Goal: Obtain resource: Obtain resource

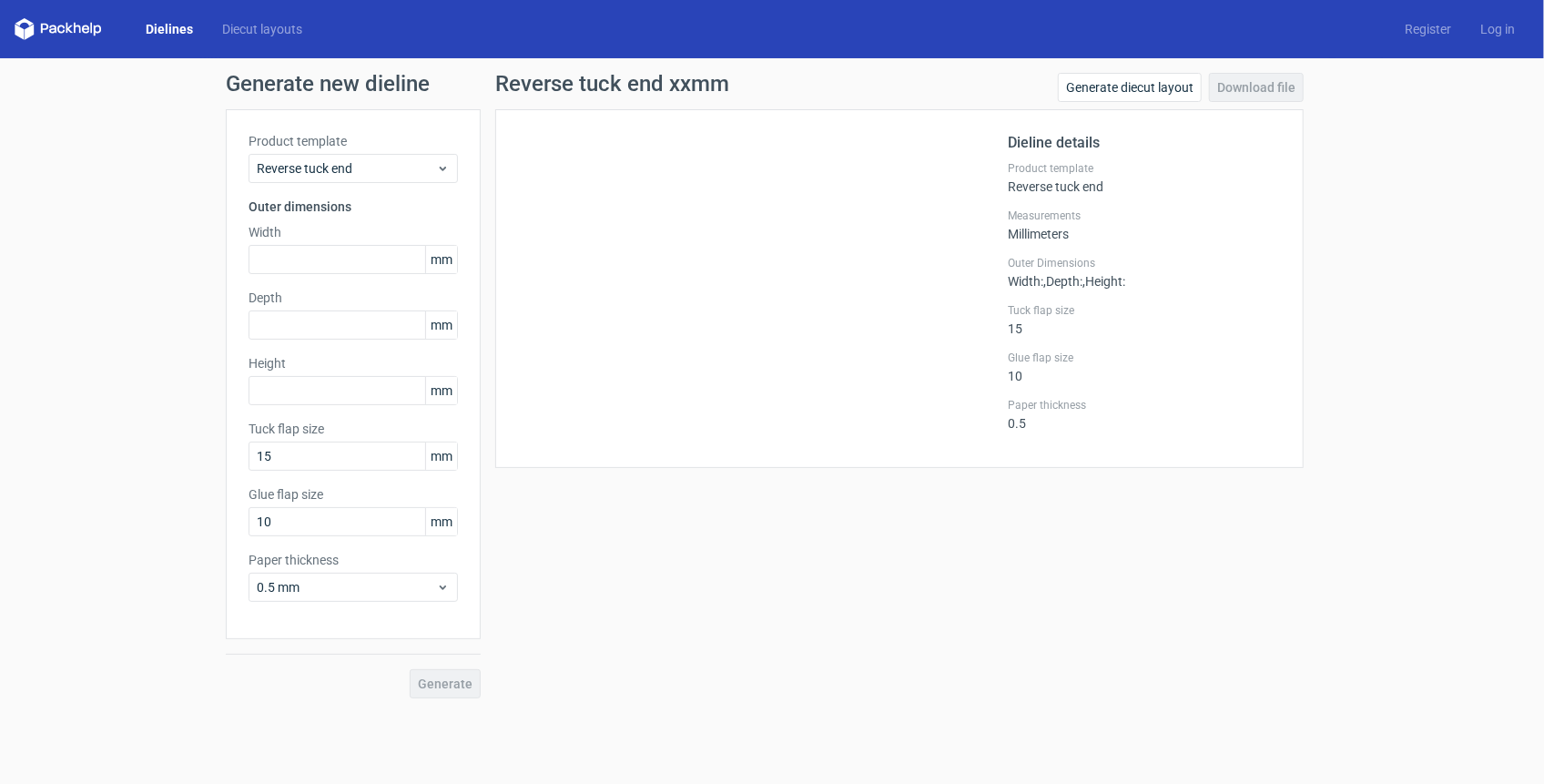
click at [588, 74] on h1 "Reverse tuck end xxmm" at bounding box center [612, 83] width 234 height 21
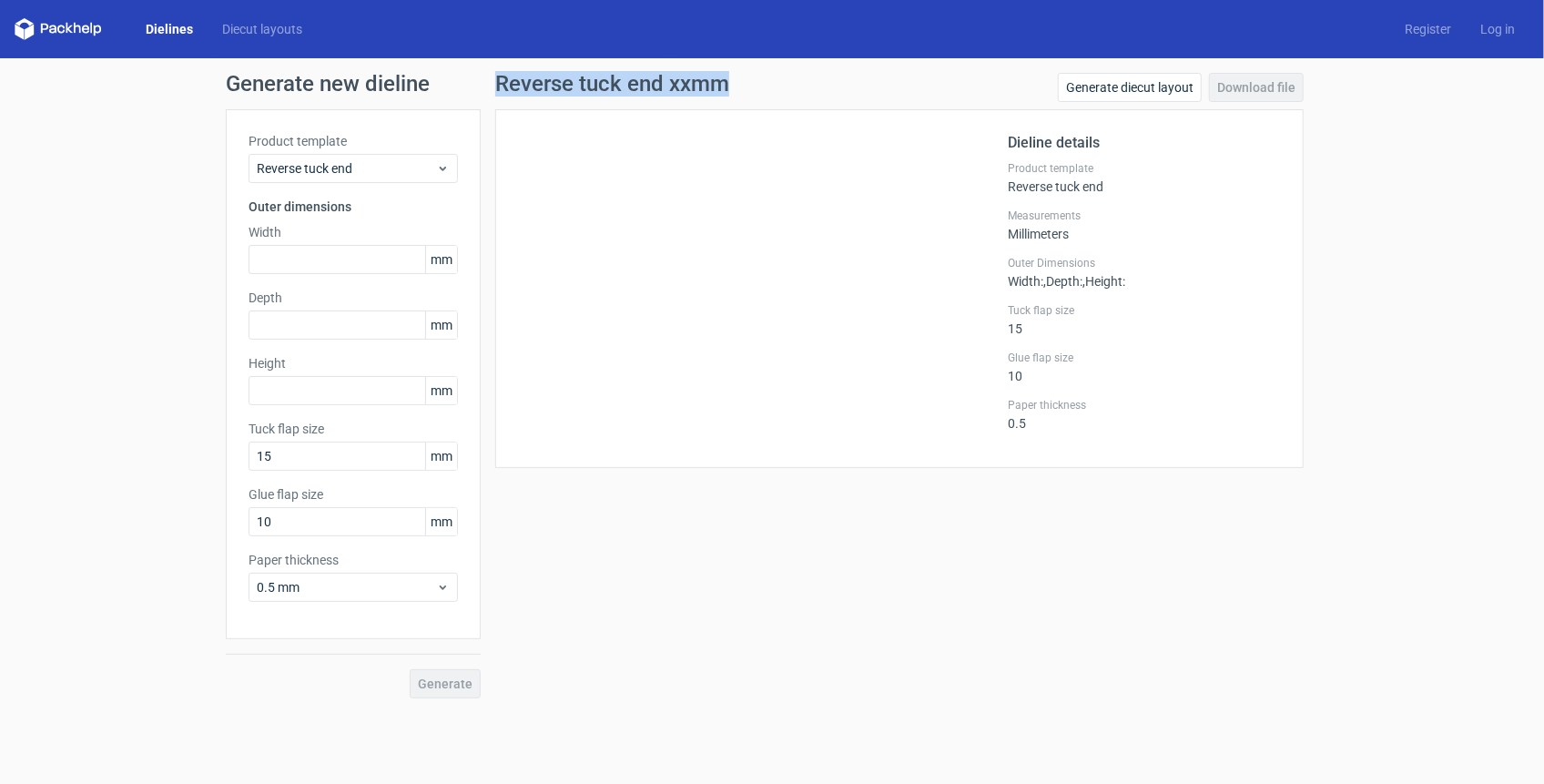
click at [588, 74] on h1 "Reverse tuck end xxmm" at bounding box center [612, 83] width 234 height 21
click at [333, 82] on h1 "Generate new dieline" at bounding box center [772, 83] width 1092 height 21
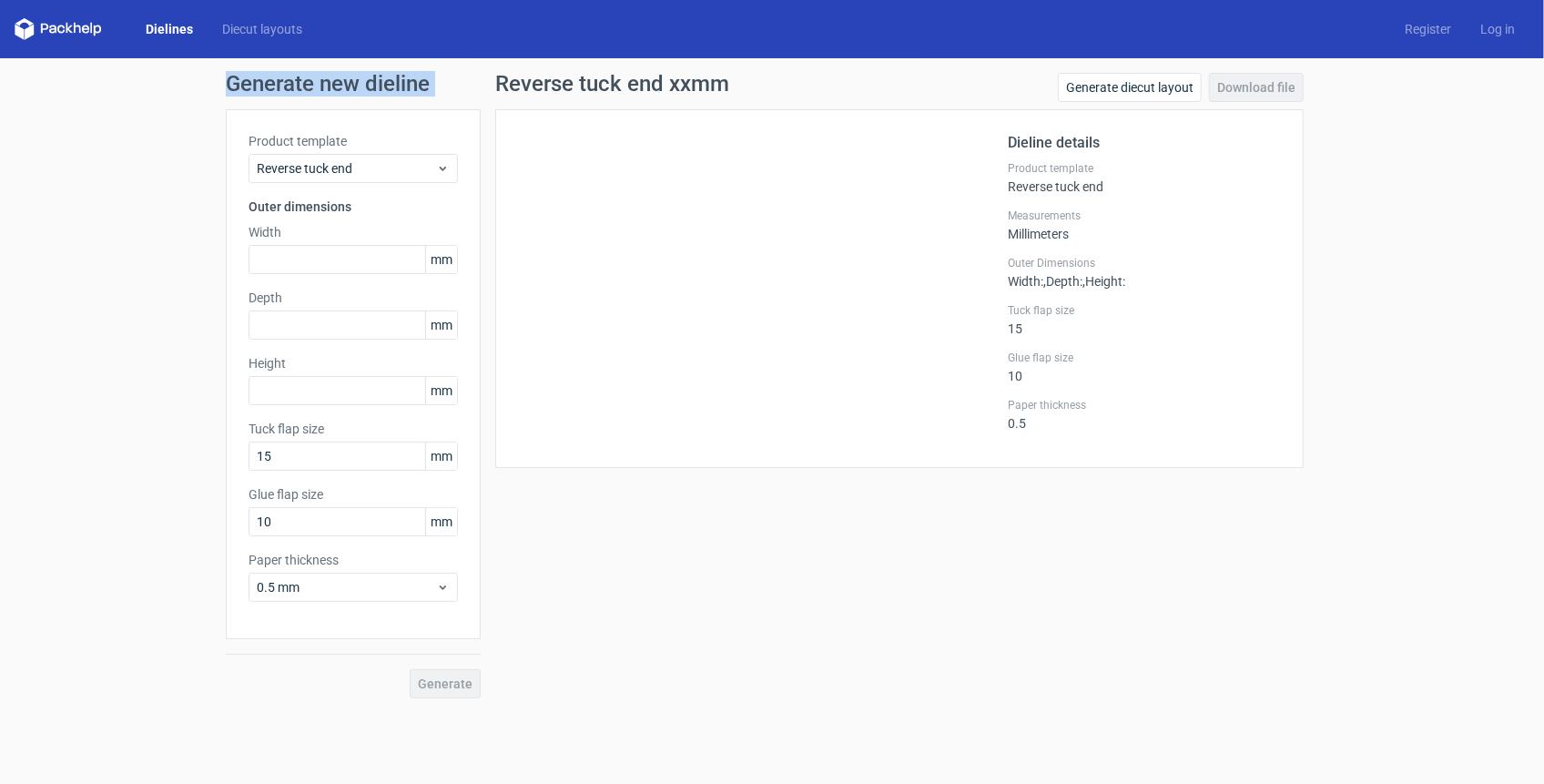
click at [333, 82] on h1 "Generate new dieline" at bounding box center [772, 83] width 1092 height 21
drag, startPoint x: 333, startPoint y: 82, endPoint x: 310, endPoint y: 85, distance: 23.2
click at [333, 82] on h1 "Generate new dieline" at bounding box center [772, 83] width 1092 height 21
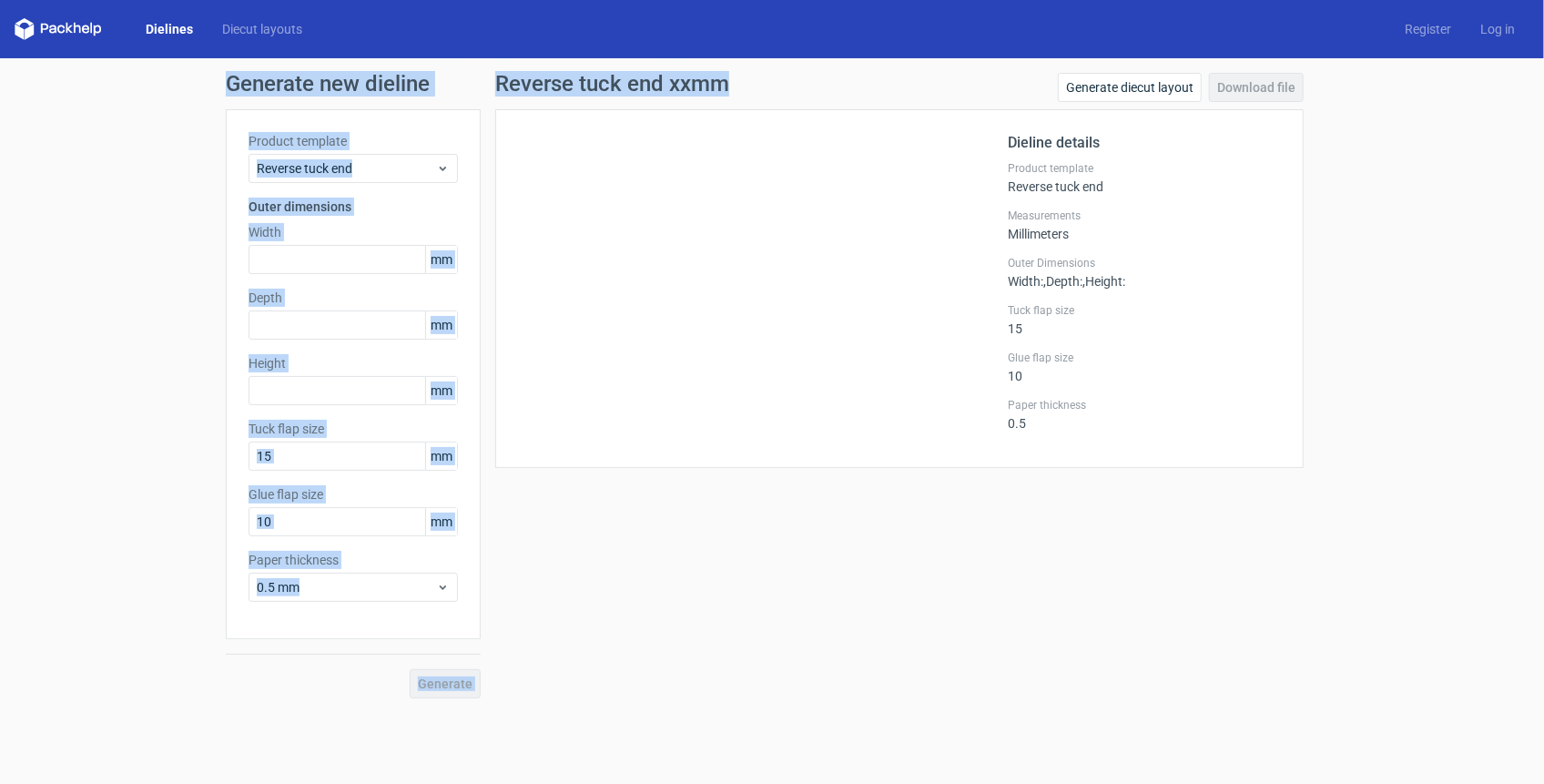
drag, startPoint x: 226, startPoint y: 83, endPoint x: 749, endPoint y: 88, distance: 523.0
click at [748, 88] on div "Generate new dieline Product template Reverse tuck end Outer dimensions Width m…" at bounding box center [772, 385] width 1092 height 626
click at [750, 88] on div "Reverse tuck end xxmm Generate diecut layout Download file" at bounding box center [900, 90] width 808 height 36
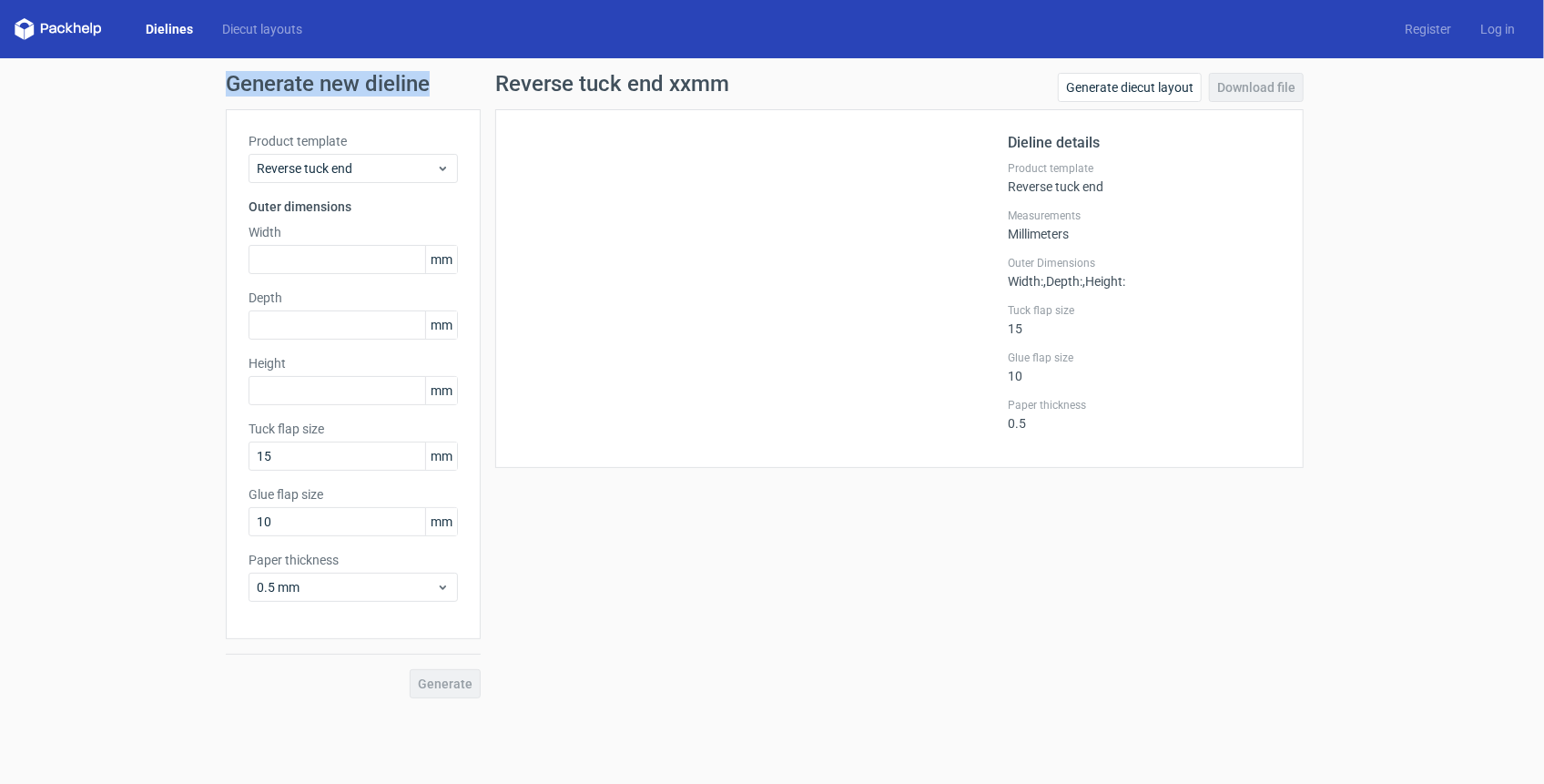
drag, startPoint x: 213, startPoint y: 72, endPoint x: 1052, endPoint y: 73, distance: 839.0
click at [1073, 67] on div "Generate new dieline Product template Reverse tuck end Outer dimensions Width m…" at bounding box center [772, 385] width 1544 height 655
click at [183, 107] on div "Generate new dieline Product template Reverse tuck end Outer dimensions Width m…" at bounding box center [772, 385] width 1544 height 655
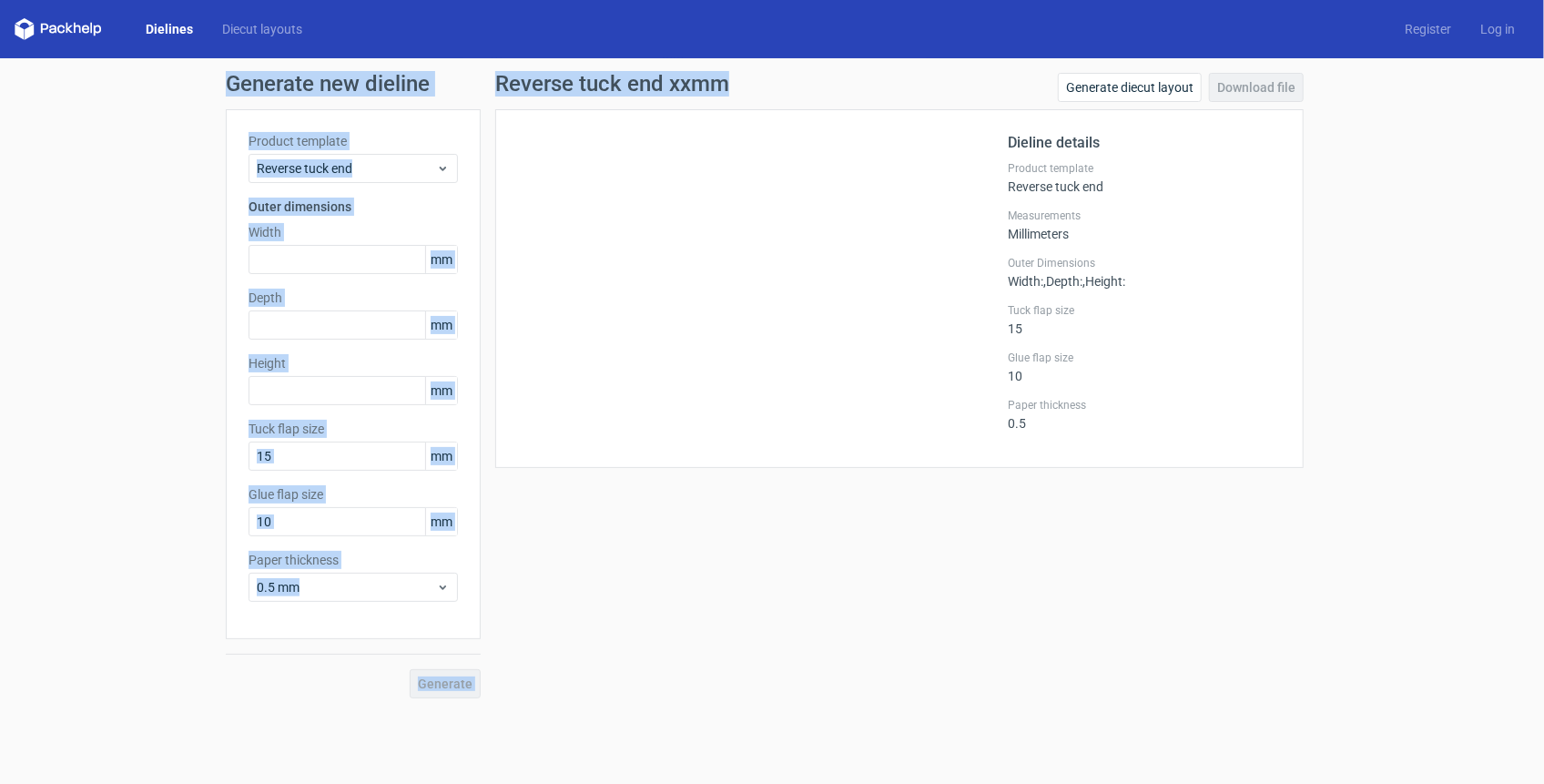
drag, startPoint x: 212, startPoint y: 76, endPoint x: 750, endPoint y: 91, distance: 538.2
click at [750, 91] on div "Generate new dieline Product template Reverse tuck end Outer dimensions Width m…" at bounding box center [772, 385] width 1544 height 655
click at [761, 89] on div "Reverse tuck end xxmm Generate diecut layout Download file" at bounding box center [900, 90] width 808 height 36
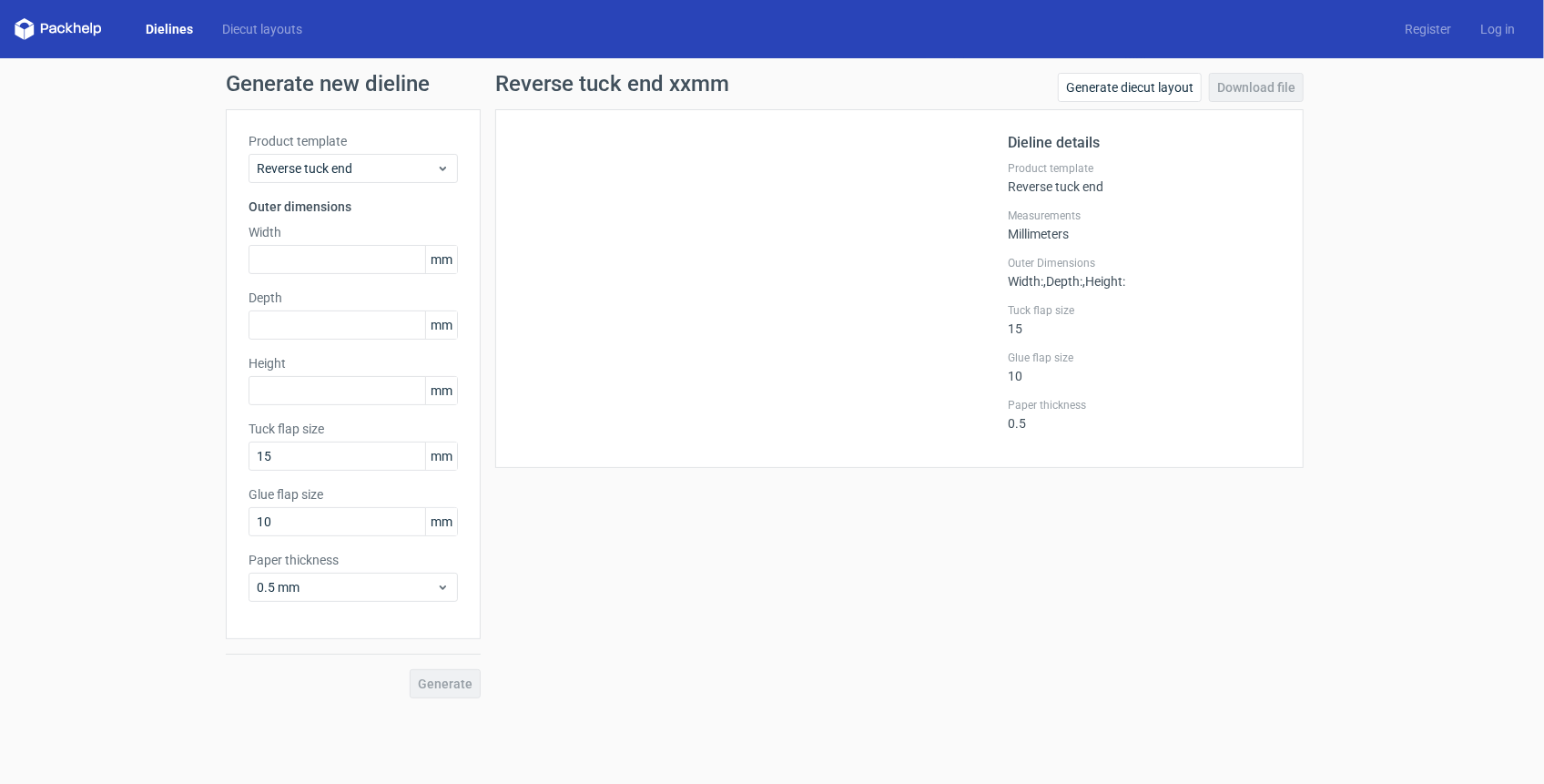
click at [115, 564] on div "Generate new dieline Product template Reverse tuck end Outer dimensions Width m…" at bounding box center [772, 385] width 1544 height 655
click at [284, 264] on input "text" at bounding box center [353, 259] width 210 height 29
